Goal: Task Accomplishment & Management: Complete application form

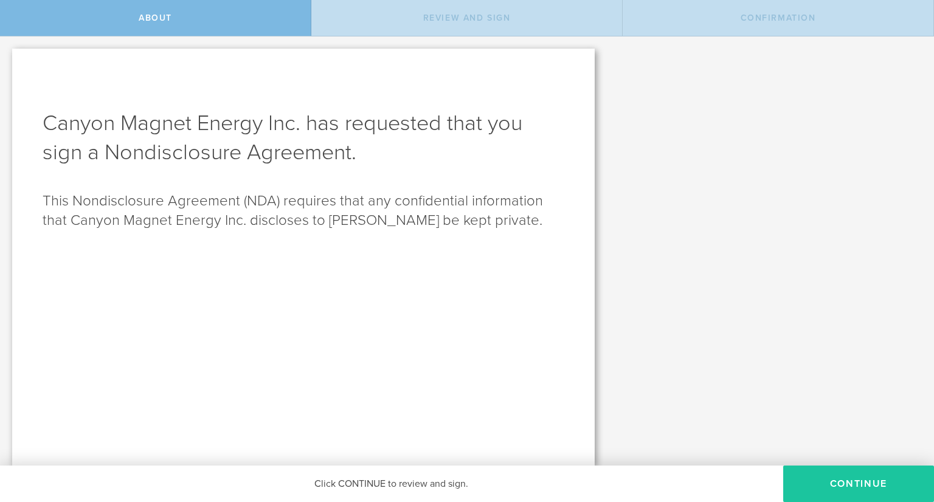
click at [820, 476] on button "Continue" at bounding box center [858, 484] width 151 height 36
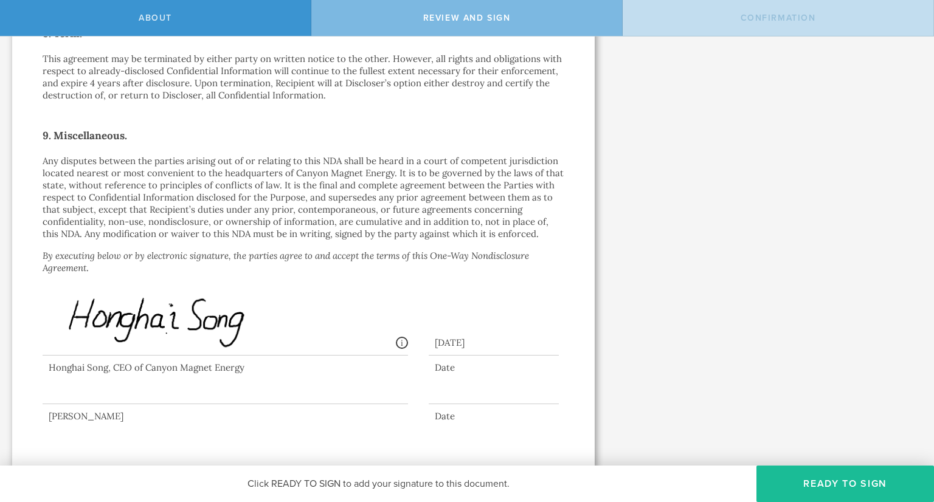
scroll to position [1033, 0]
drag, startPoint x: 73, startPoint y: 375, endPoint x: 63, endPoint y: 386, distance: 15.1
click at [62, 387] on div at bounding box center [225, 379] width 365 height 49
click at [812, 477] on button "Ready to Sign" at bounding box center [846, 484] width 178 height 36
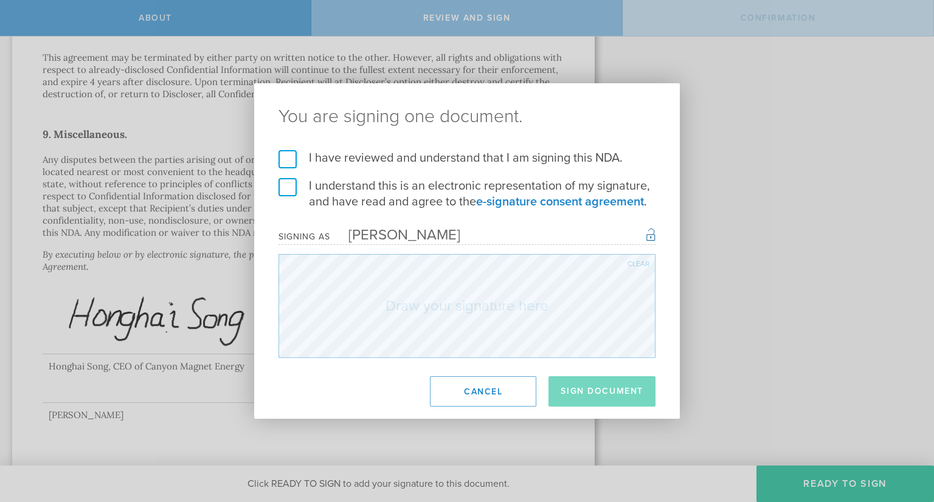
click at [366, 232] on div "[PERSON_NAME]" at bounding box center [395, 235] width 130 height 18
click at [289, 155] on label "I have reviewed and understand that I am signing this NDA." at bounding box center [467, 158] width 377 height 16
click at [0, 0] on input "I have reviewed and understand that I am signing this NDA." at bounding box center [0, 0] width 0 height 0
click at [290, 189] on label "I understand this is an electronic representation of my signature, and have rea…" at bounding box center [467, 194] width 377 height 32
click at [0, 0] on input "I understand this is an electronic representation of my signature, and have rea…" at bounding box center [0, 0] width 0 height 0
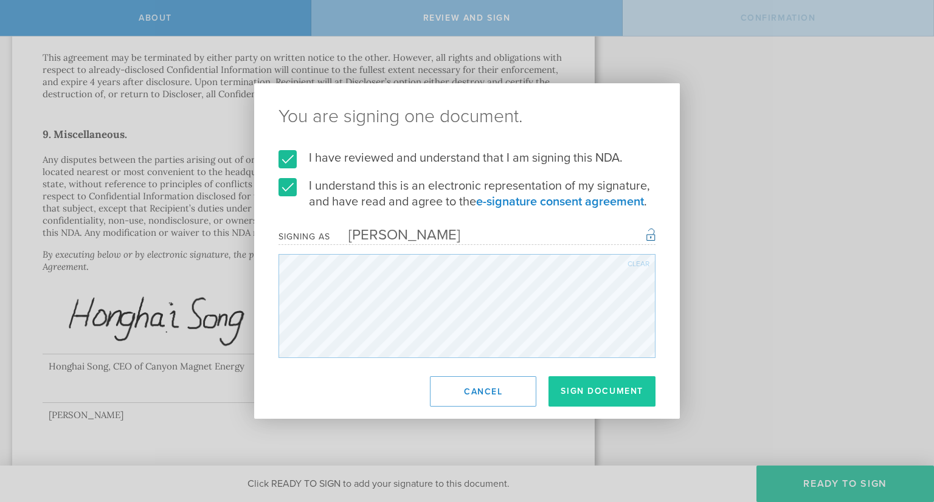
click at [597, 386] on button "Sign Document" at bounding box center [602, 391] width 107 height 30
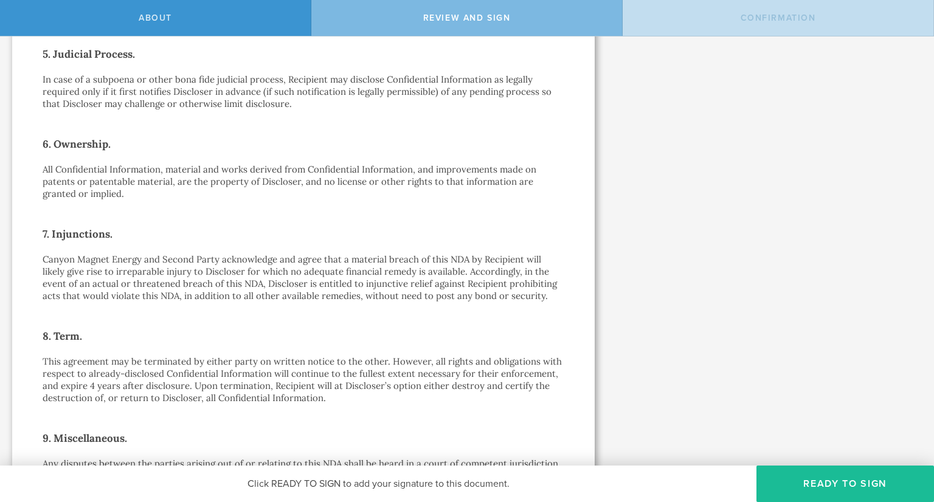
scroll to position [0, 0]
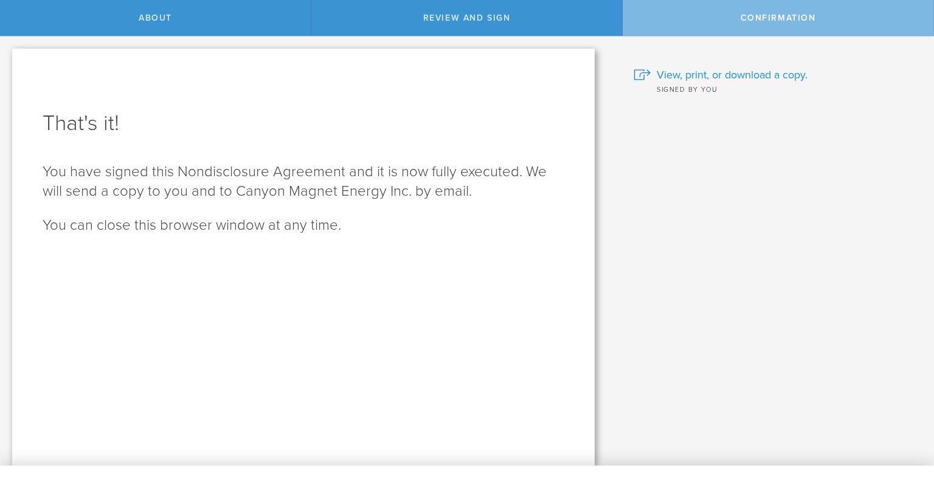
click at [684, 74] on span "View, print, or download a copy." at bounding box center [732, 75] width 151 height 16
